Goal: Information Seeking & Learning: Compare options

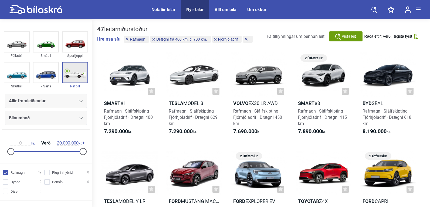
click at [73, 76] on img at bounding box center [75, 72] width 25 height 20
checkbox input "true"
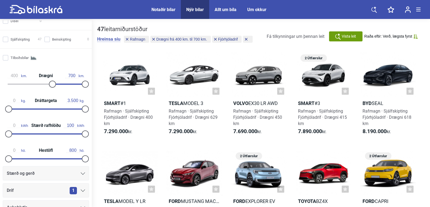
scroll to position [189, 0]
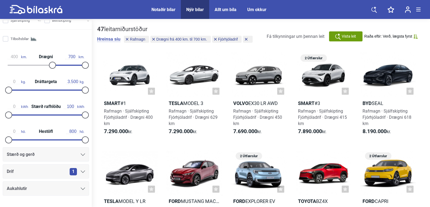
click at [81, 170] on icon at bounding box center [83, 171] width 4 height 2
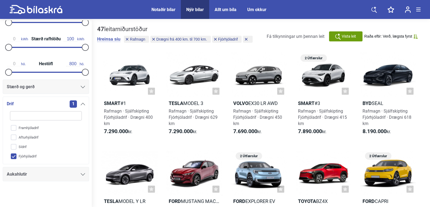
click at [16, 116] on input "search" at bounding box center [46, 115] width 72 height 9
click at [14, 156] on input "Fjórhjóladrif" at bounding box center [42, 156] width 72 height 9
checkbox input "false"
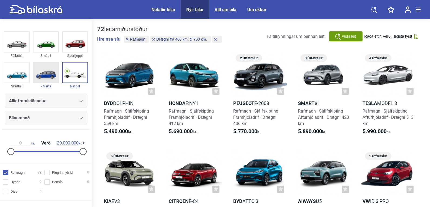
click at [44, 75] on img at bounding box center [45, 72] width 25 height 20
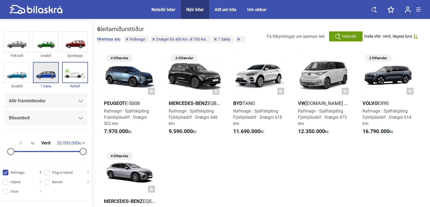
click at [45, 75] on img at bounding box center [45, 72] width 25 height 20
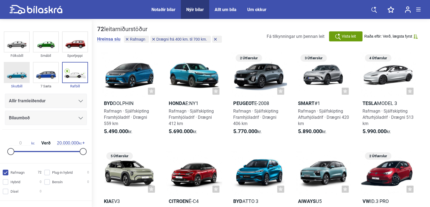
click at [14, 75] on img at bounding box center [16, 72] width 25 height 20
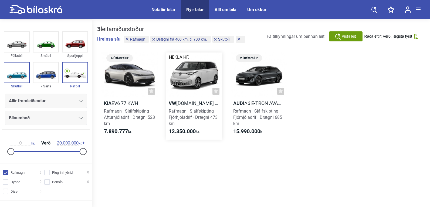
click at [186, 80] on div at bounding box center [194, 74] width 56 height 45
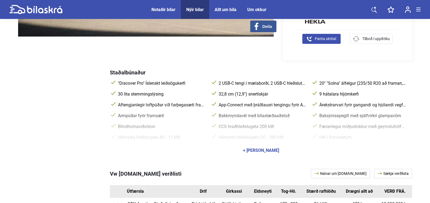
scroll to position [189, 0]
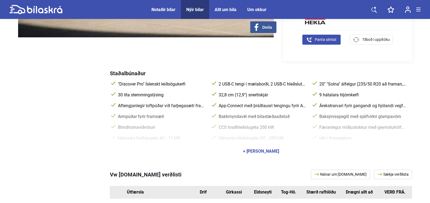
click at [265, 149] on div "+ [PERSON_NAME]" at bounding box center [261, 151] width 36 height 4
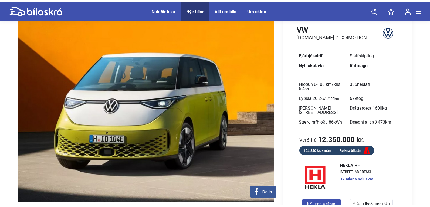
scroll to position [0, 0]
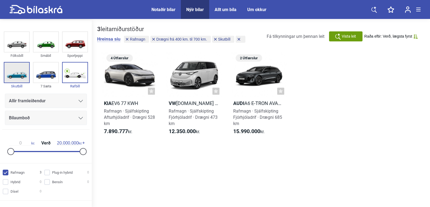
click at [17, 76] on img at bounding box center [16, 72] width 25 height 20
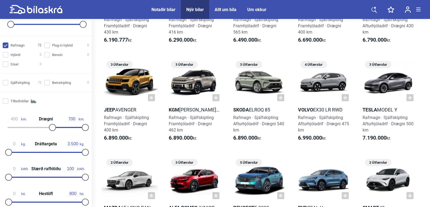
scroll to position [135, 0]
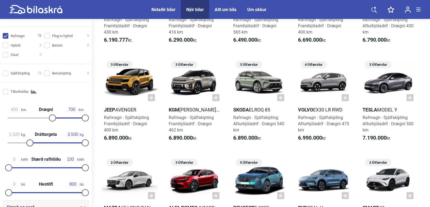
type input "1.040"
drag, startPoint x: 10, startPoint y: 140, endPoint x: 32, endPoint y: 140, distance: 22.1
click at [32, 140] on div at bounding box center [31, 142] width 7 height 7
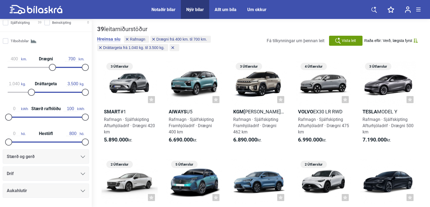
scroll to position [189, 0]
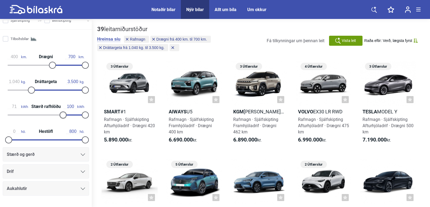
type input "70"
drag, startPoint x: 10, startPoint y: 115, endPoint x: 62, endPoint y: 118, distance: 52.5
click at [62, 118] on div at bounding box center [62, 114] width 7 height 7
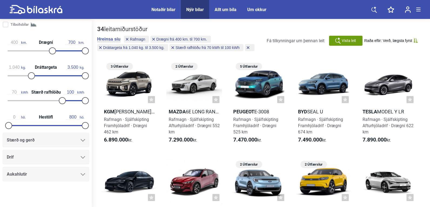
scroll to position [27, 0]
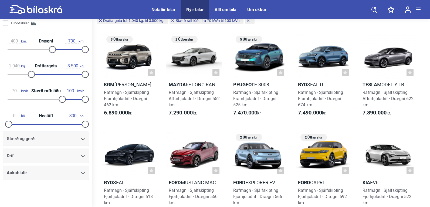
click at [78, 154] on div "Drif" at bounding box center [46, 156] width 78 height 8
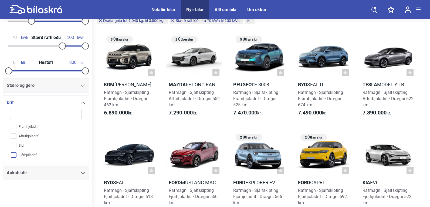
click at [13, 152] on input "Fjórhjóladrif" at bounding box center [42, 154] width 72 height 9
checkbox input "true"
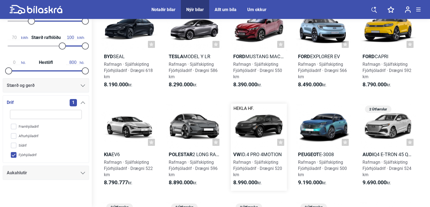
scroll to position [54, 0]
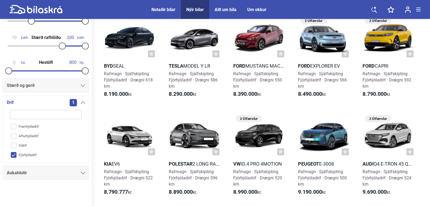
click at [71, 103] on span "1" at bounding box center [73, 102] width 7 height 7
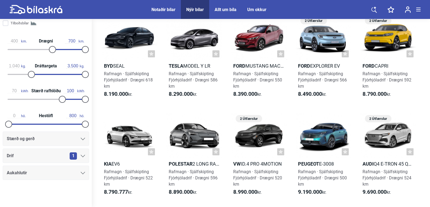
scroll to position [203, 0]
click at [82, 154] on div "1" at bounding box center [77, 155] width 15 height 7
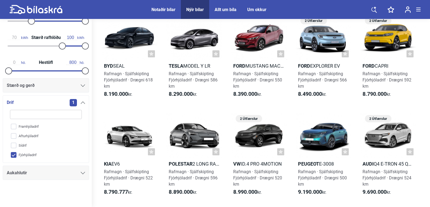
click at [15, 152] on input "Fjórhjóladrif" at bounding box center [42, 154] width 72 height 9
checkbox input "false"
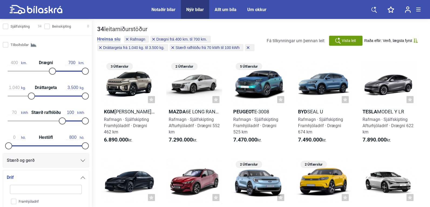
scroll to position [176, 0]
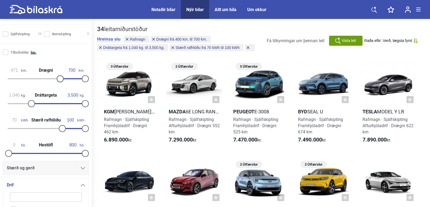
drag, startPoint x: 51, startPoint y: 78, endPoint x: 58, endPoint y: 78, distance: 7.6
click at [58, 78] on div at bounding box center [60, 78] width 7 height 7
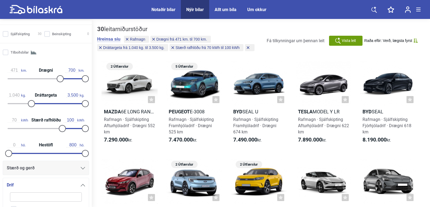
type input "496"
drag, startPoint x: 59, startPoint y: 78, endPoint x: 61, endPoint y: 78, distance: 2.8
click at [61, 78] on div at bounding box center [62, 78] width 7 height 7
type input "1.180"
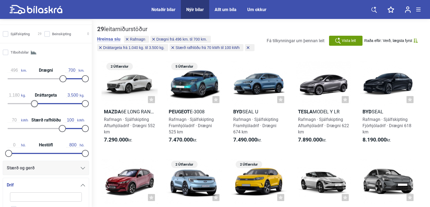
drag, startPoint x: 29, startPoint y: 105, endPoint x: 32, endPoint y: 103, distance: 3.4
click at [32, 103] on div at bounding box center [34, 103] width 7 height 7
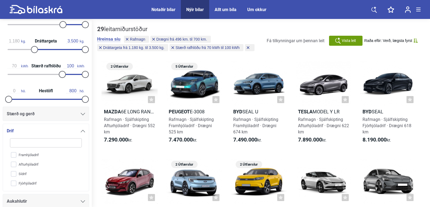
scroll to position [203, 0]
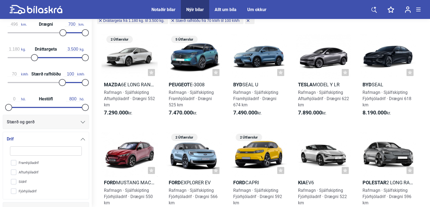
scroll to position [230, 0]
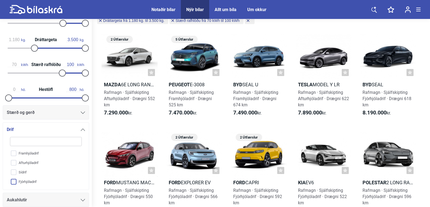
click at [13, 182] on input "Fjórhjóladrif" at bounding box center [42, 181] width 72 height 9
checkbox input "true"
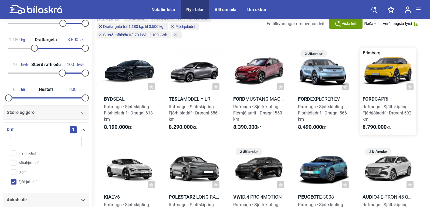
scroll to position [27, 0]
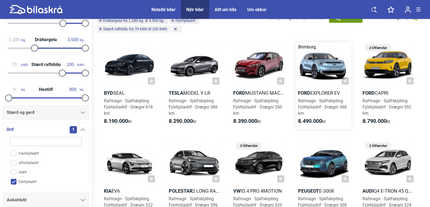
click at [319, 60] on div at bounding box center [324, 64] width 56 height 45
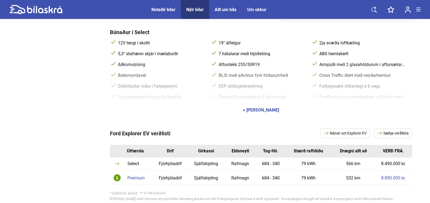
scroll to position [216, 0]
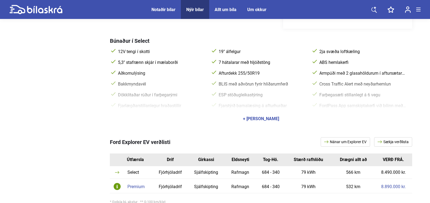
click at [257, 116] on div "+ [PERSON_NAME]" at bounding box center [261, 118] width 36 height 4
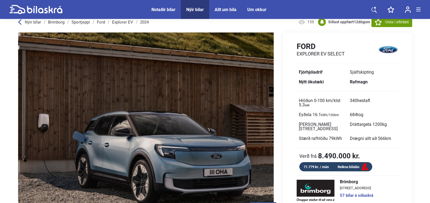
scroll to position [0, 0]
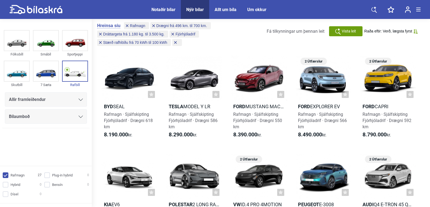
scroll to position [27, 0]
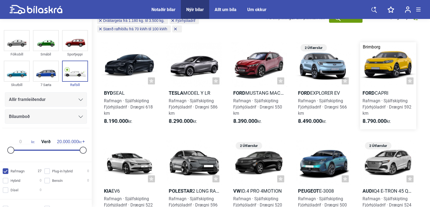
click at [383, 63] on div at bounding box center [388, 64] width 56 height 45
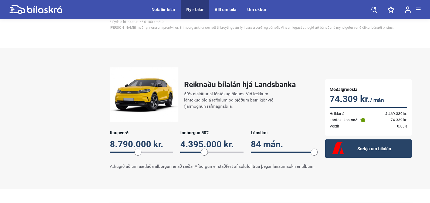
scroll to position [405, 0]
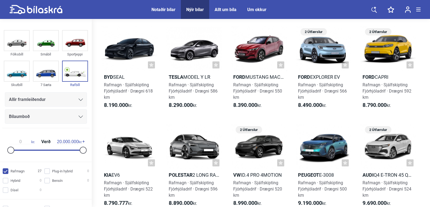
scroll to position [27, 0]
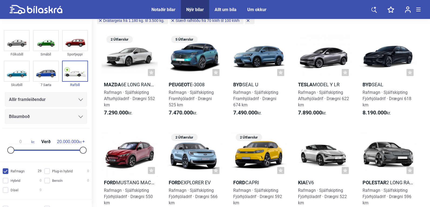
type input "1.040"
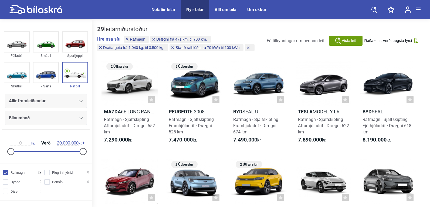
type input "471"
